Goal: Transaction & Acquisition: Download file/media

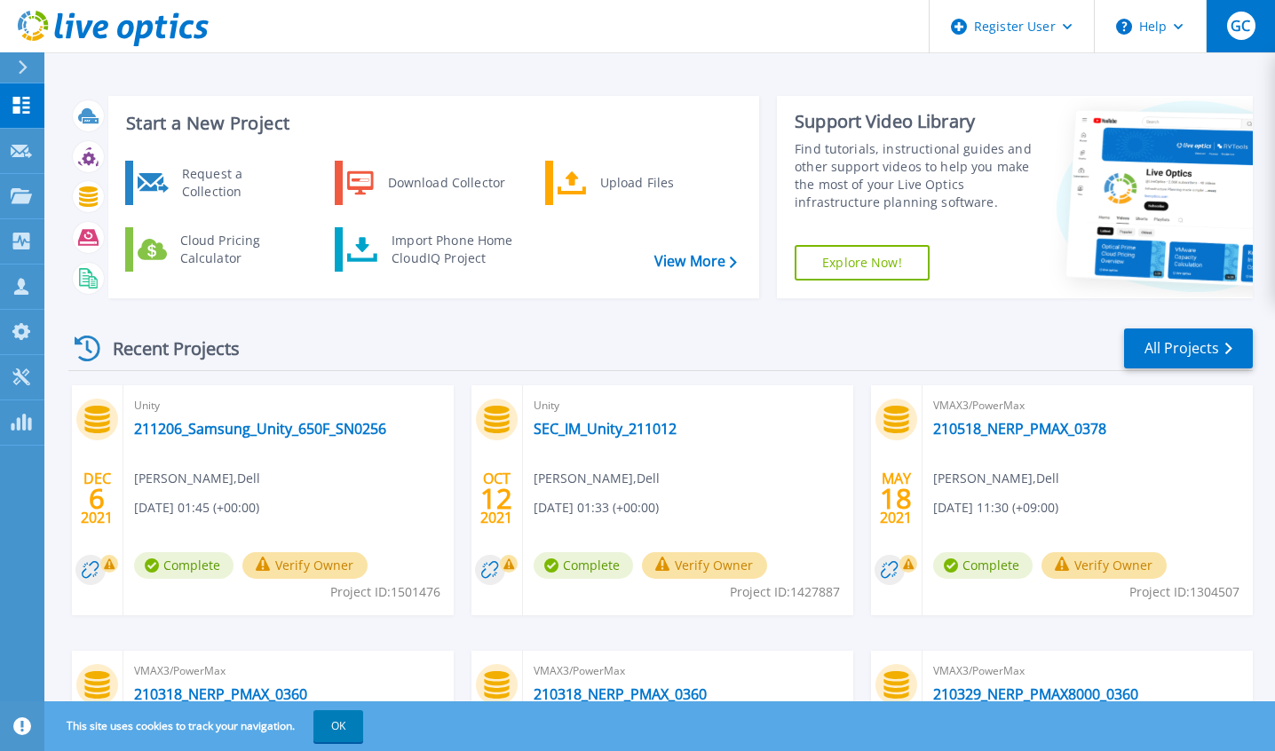
click at [1234, 29] on span "GC" at bounding box center [1241, 26] width 20 height 14
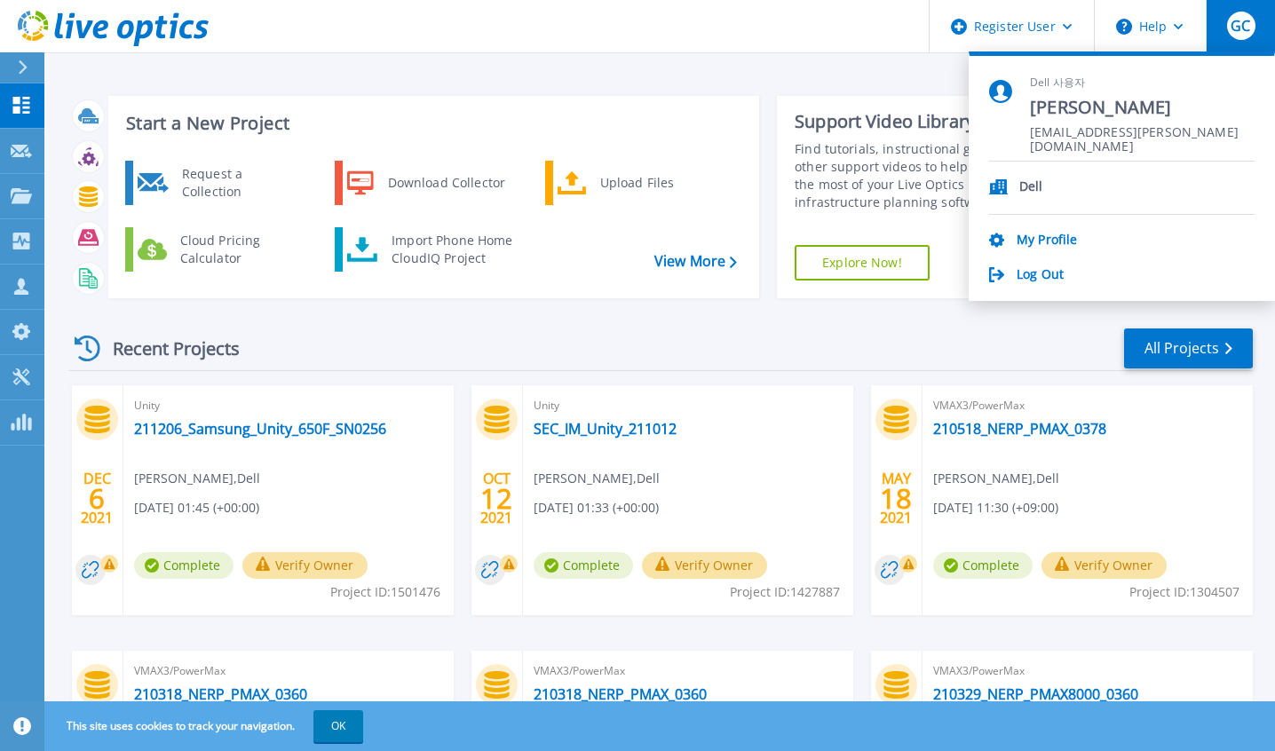
click at [948, 332] on div "Recent Projects All Projects" at bounding box center [660, 349] width 1185 height 44
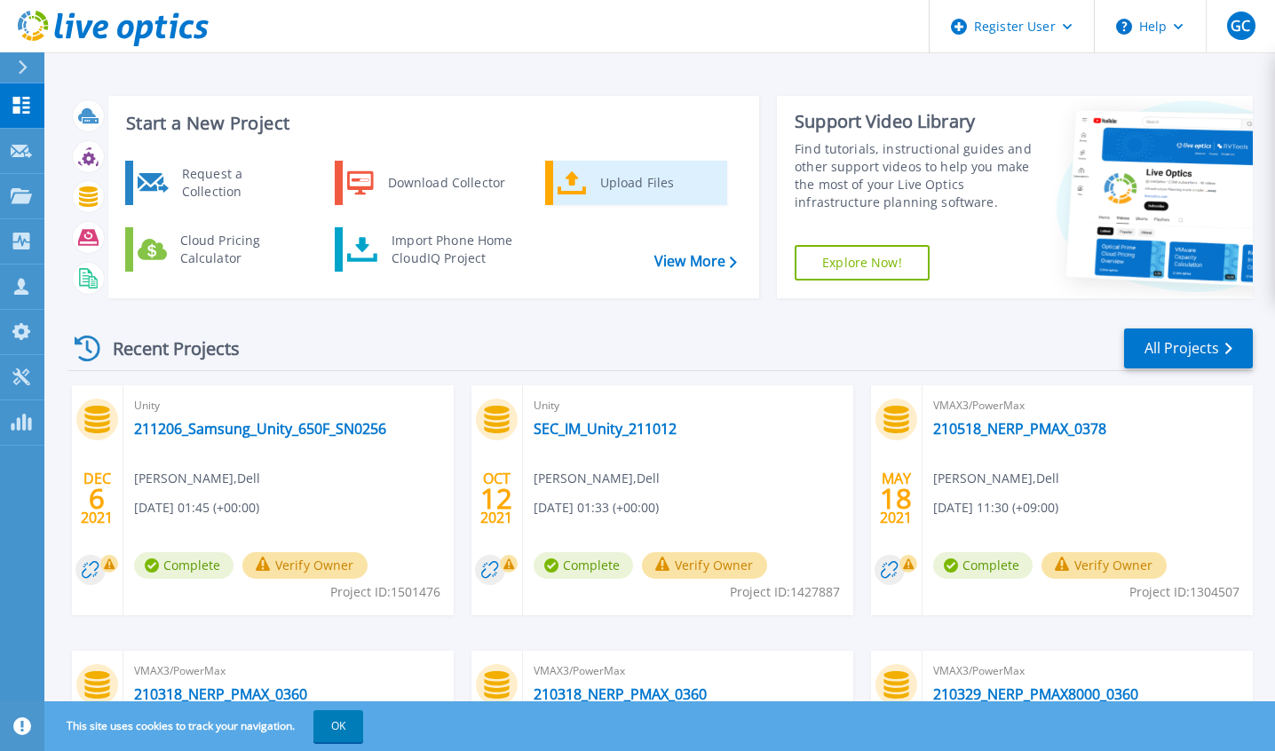
click at [579, 184] on icon at bounding box center [572, 184] width 29 height 26
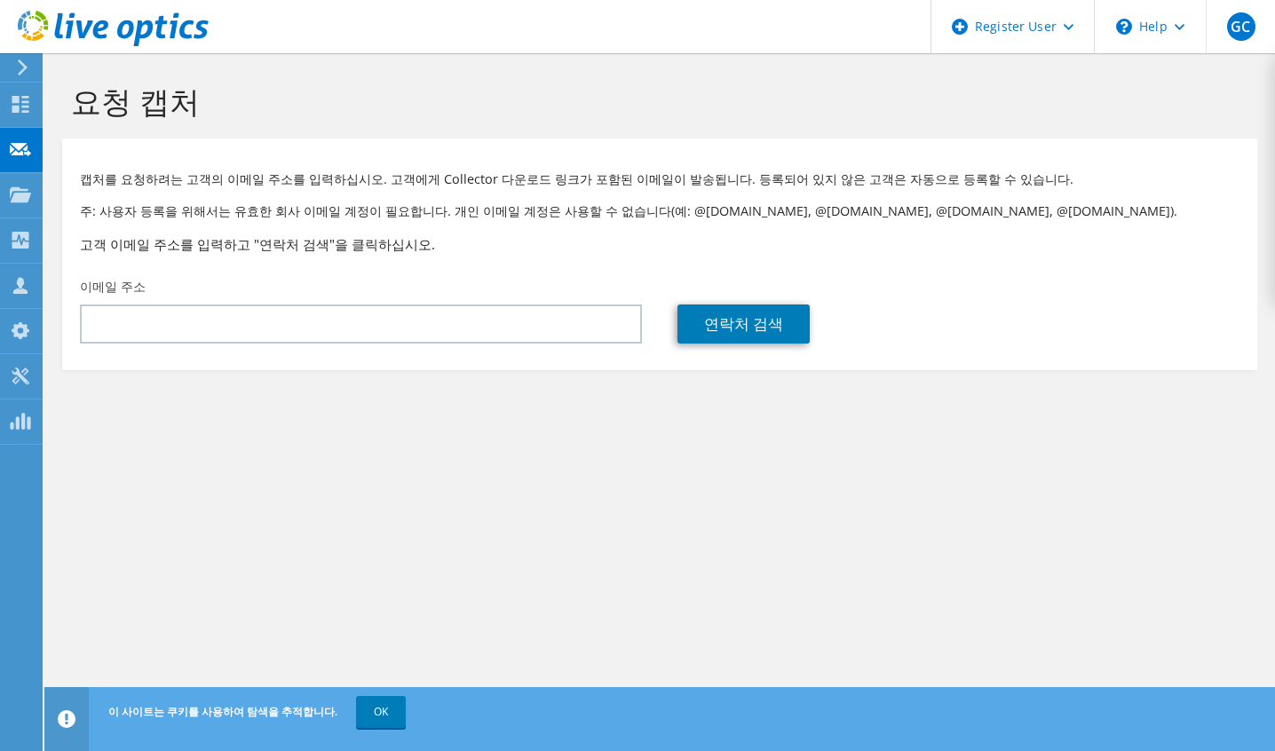
click at [46, 32] on icon at bounding box center [113, 29] width 191 height 36
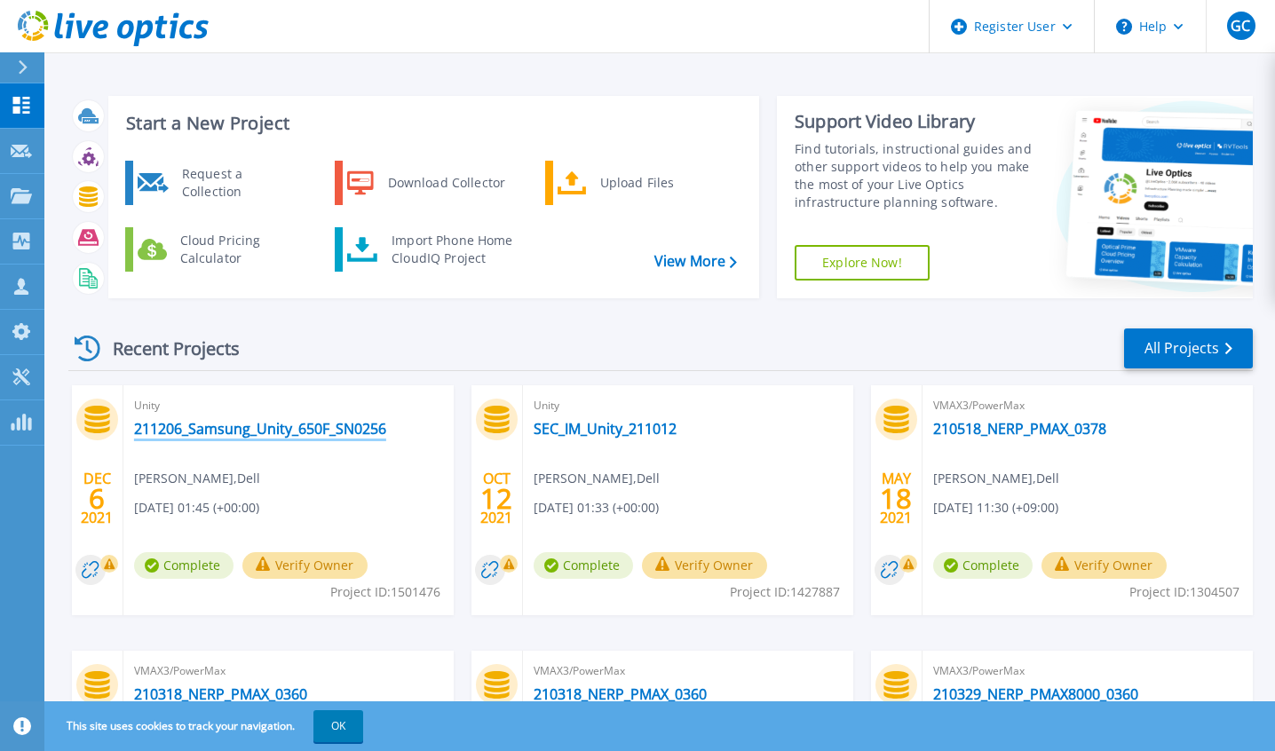
click at [280, 430] on link "211206_Samsung_Unity_650F_SN0256" at bounding box center [260, 429] width 252 height 18
click at [460, 195] on div "Download Collector" at bounding box center [446, 183] width 134 height 36
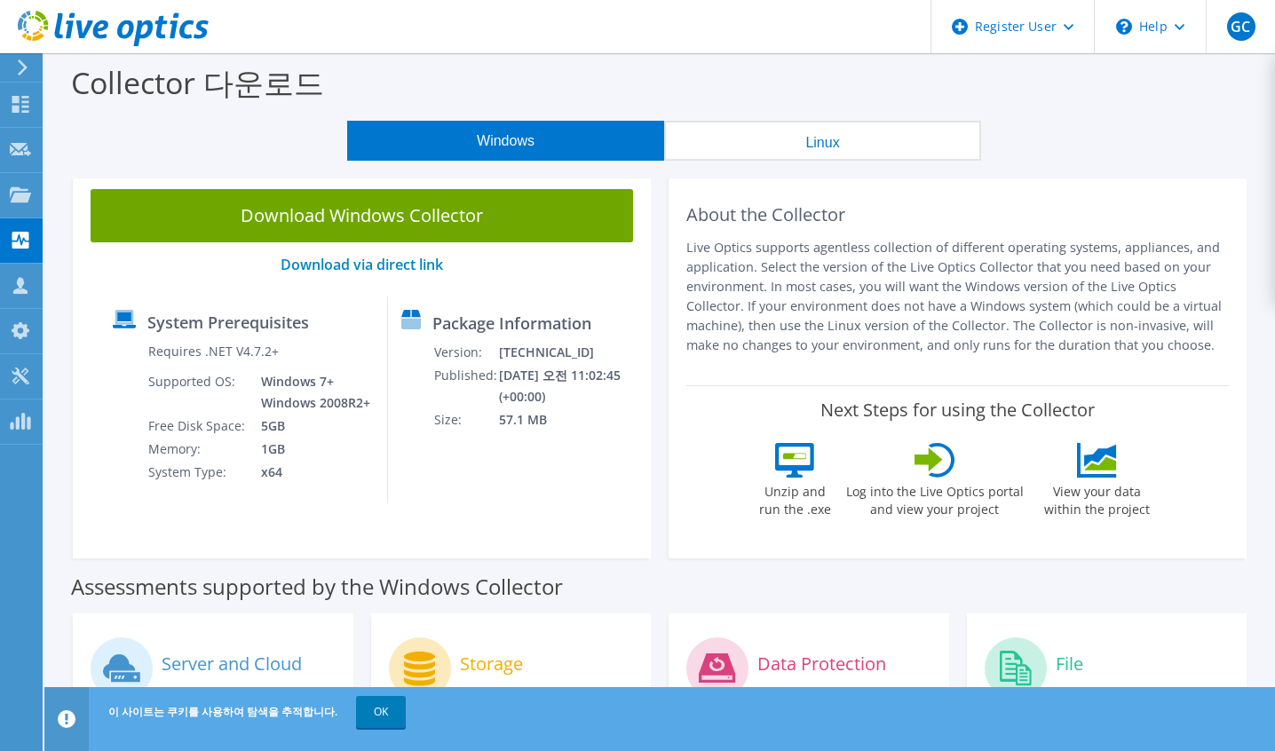
click at [123, 35] on icon at bounding box center [113, 29] width 191 height 36
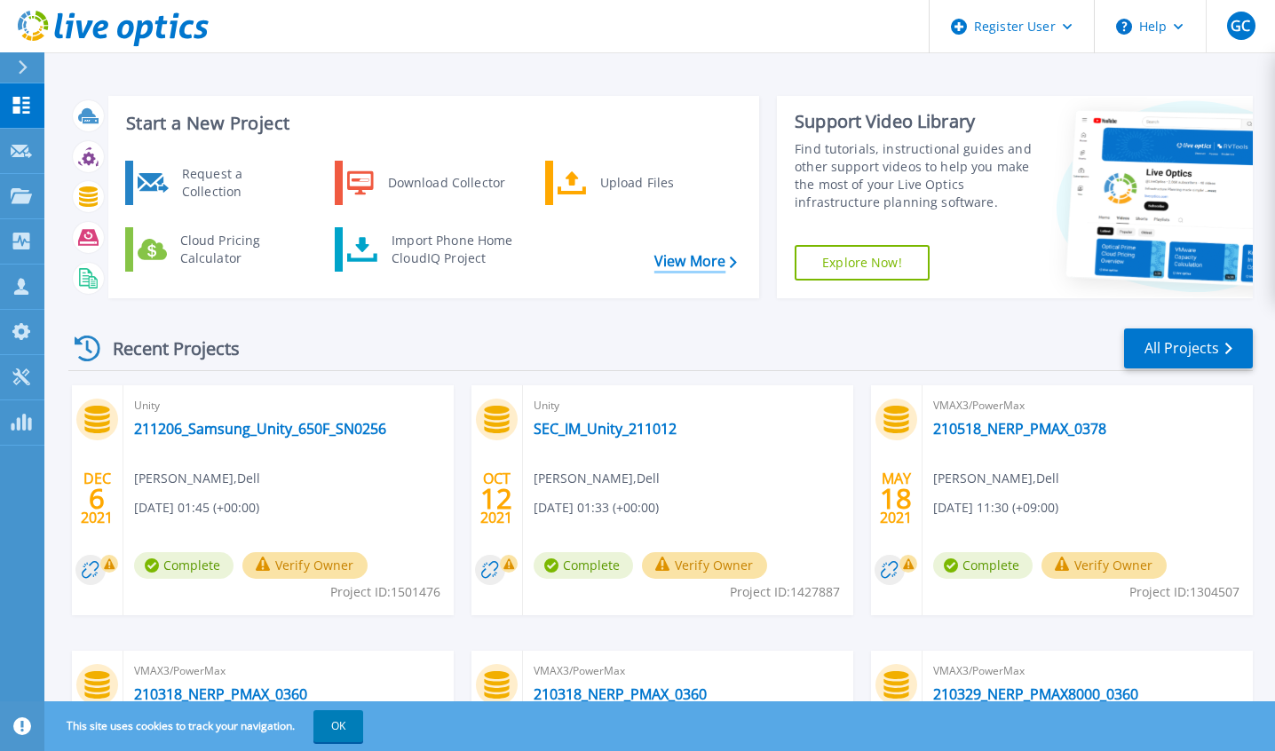
click at [703, 259] on link "View More" at bounding box center [696, 261] width 83 height 17
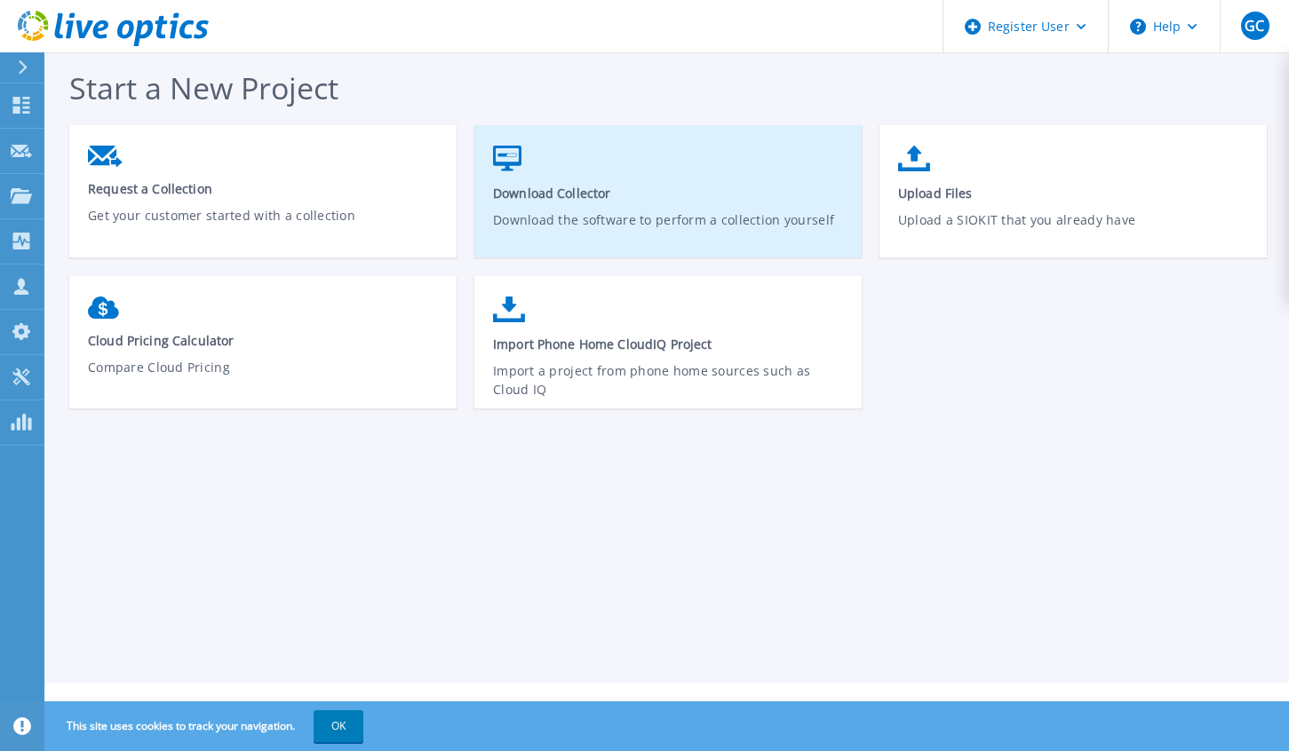
click at [706, 210] on p "Download the software to perform a collection yourself" at bounding box center [668, 230] width 351 height 41
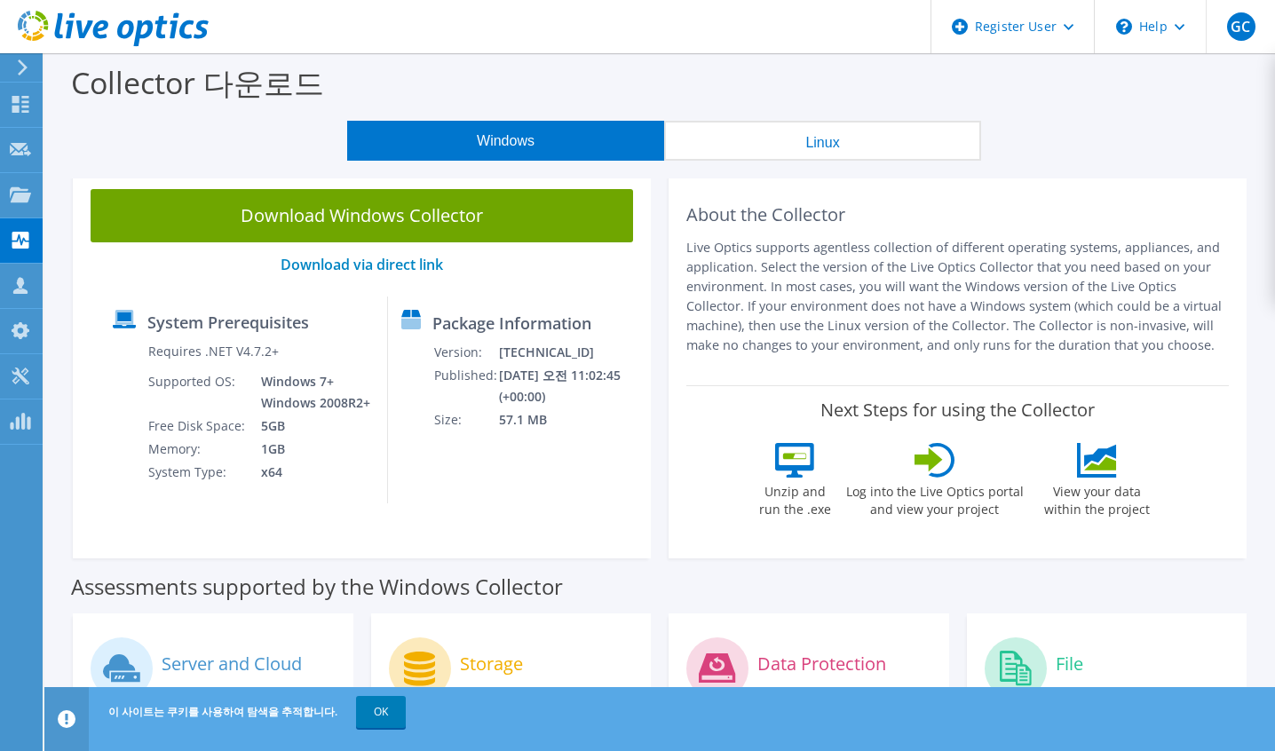
click at [120, 33] on use at bounding box center [113, 29] width 191 height 36
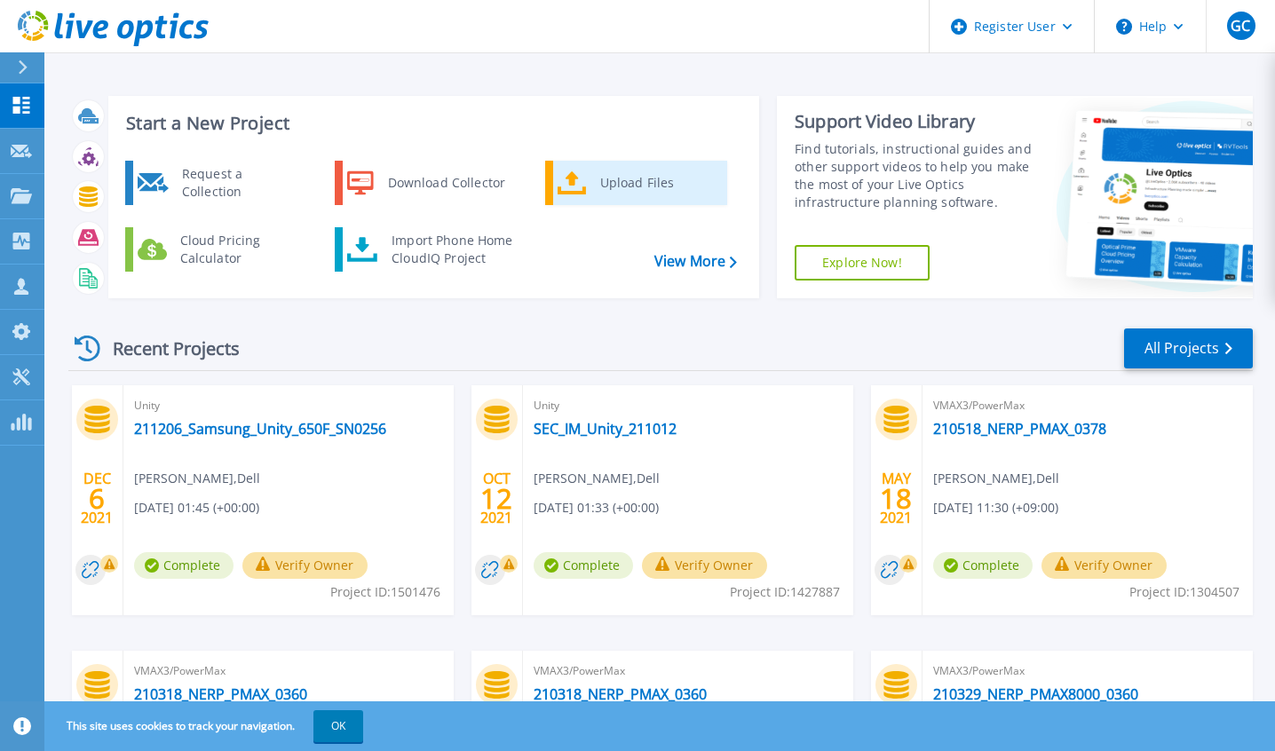
click at [646, 184] on div "Upload Files" at bounding box center [656, 183] width 131 height 36
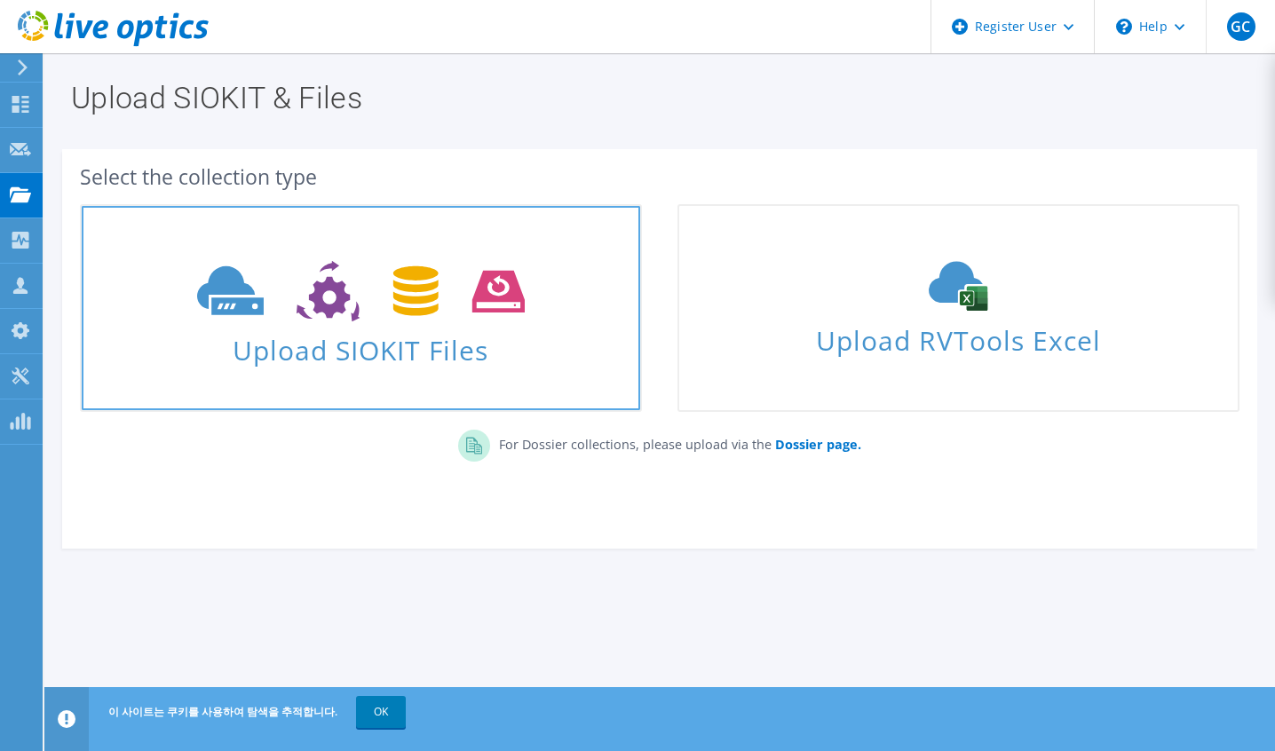
click at [432, 314] on icon at bounding box center [361, 291] width 328 height 61
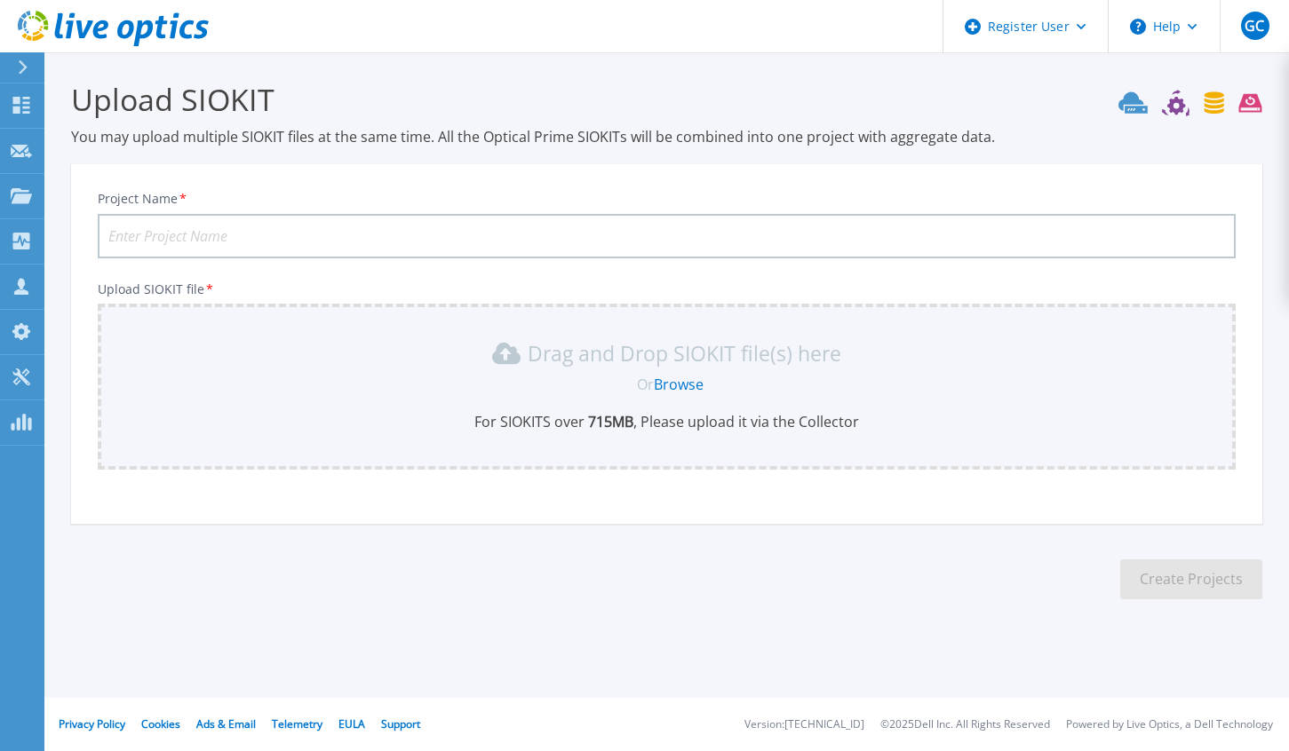
click at [119, 30] on icon at bounding box center [125, 29] width 17 height 19
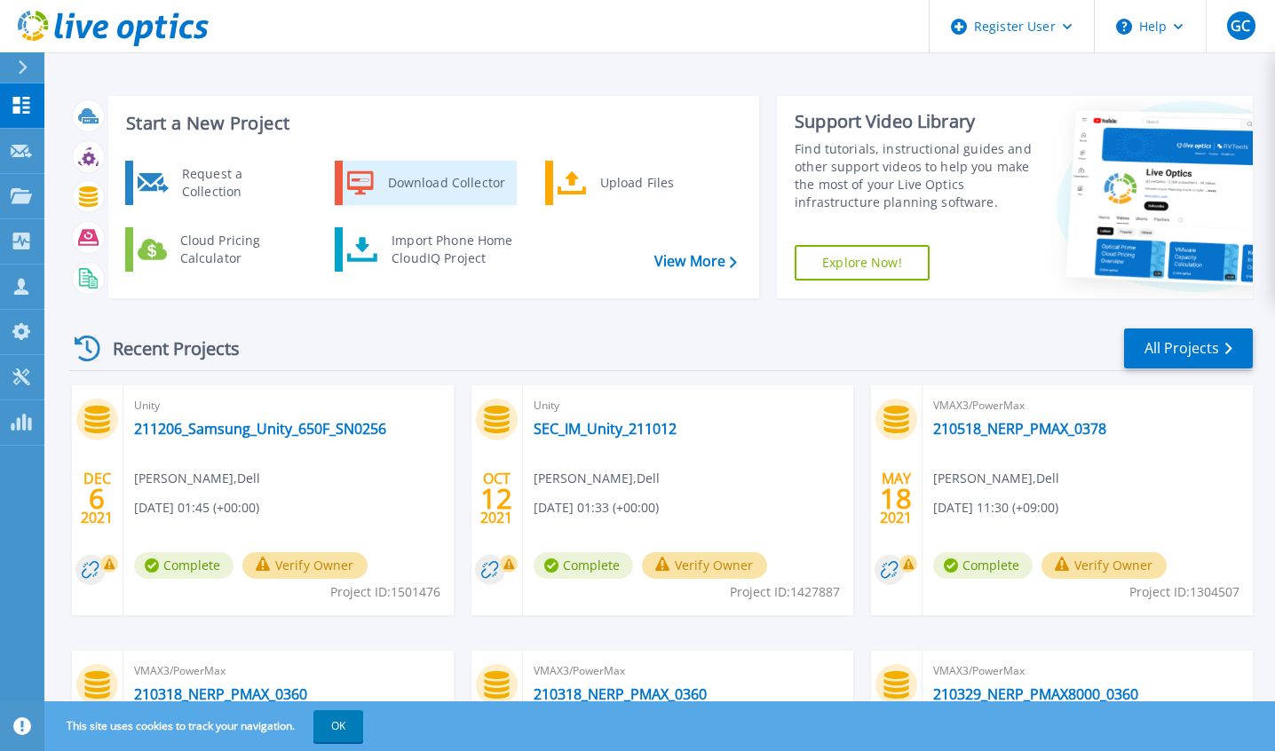
click at [447, 177] on div "Download Collector" at bounding box center [446, 183] width 134 height 36
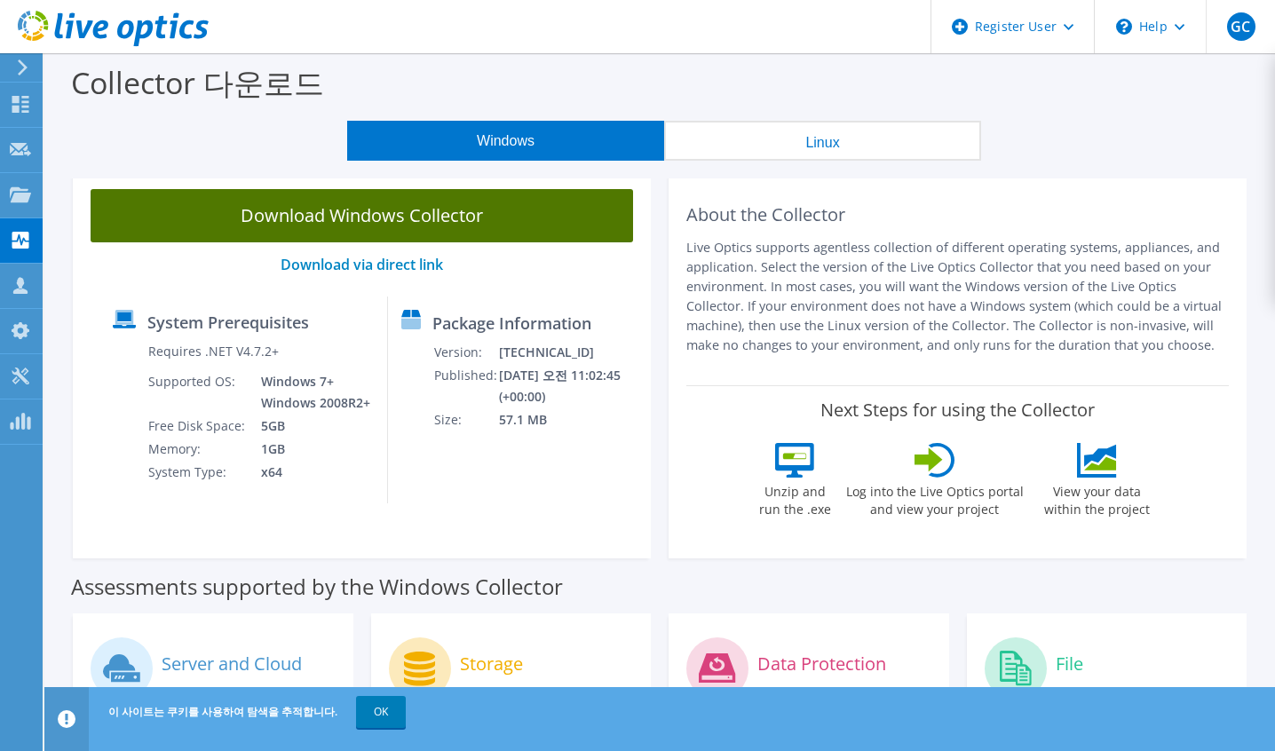
click at [362, 218] on link "Download Windows Collector" at bounding box center [362, 215] width 543 height 53
